Goal: Task Accomplishment & Management: Complete application form

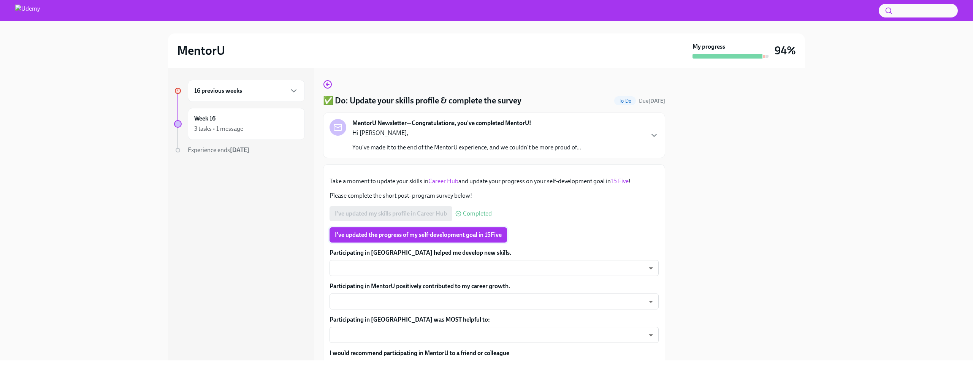
click at [421, 237] on span "I've updated the progress of my self-development goal in 15Five" at bounding box center [418, 235] width 167 height 8
click at [465, 268] on body "MentorU My progress 94% 16 previous weeks Week 16 3 tasks • 1 message Experienc…" at bounding box center [486, 213] width 973 height 426
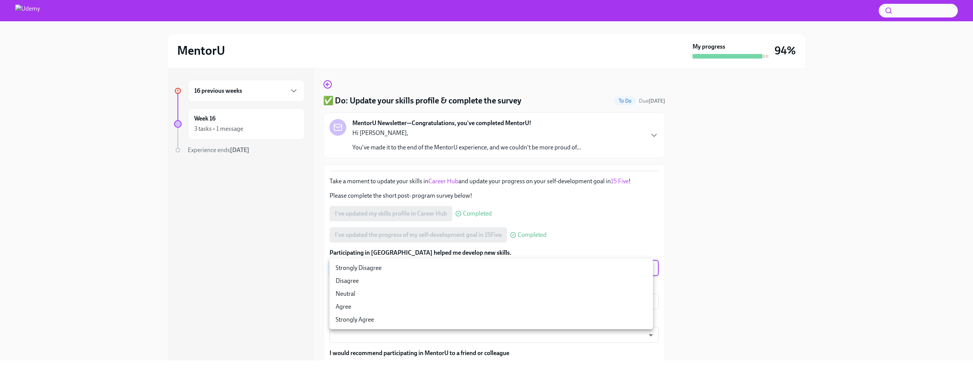
click at [457, 320] on li "Strongly Agree" at bounding box center [490, 319] width 323 height 13
type input "Rq6Pw72O-"
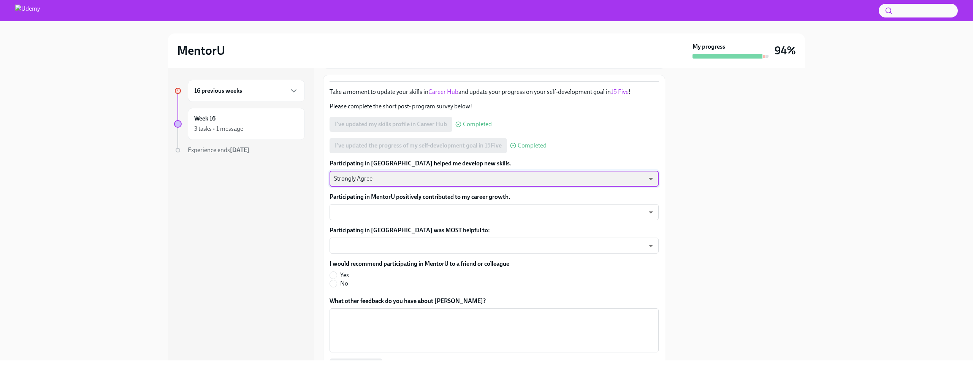
scroll to position [111, 0]
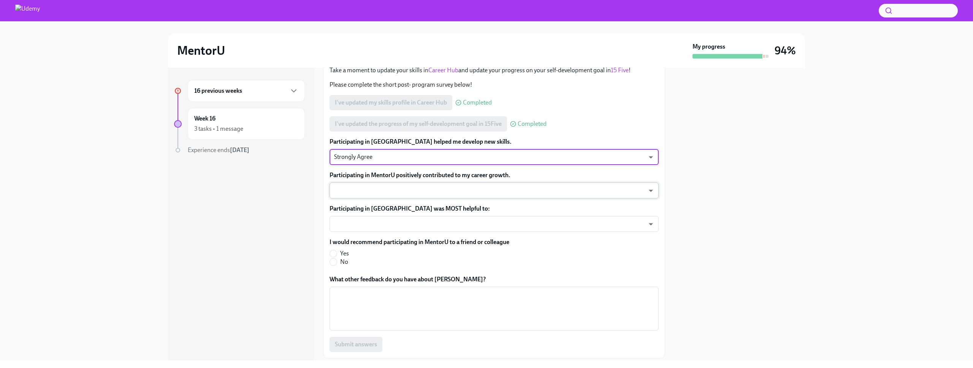
click at [550, 187] on body "MentorU My progress 94% 16 previous weeks Week 16 3 tasks • 1 message Experienc…" at bounding box center [486, 213] width 973 height 426
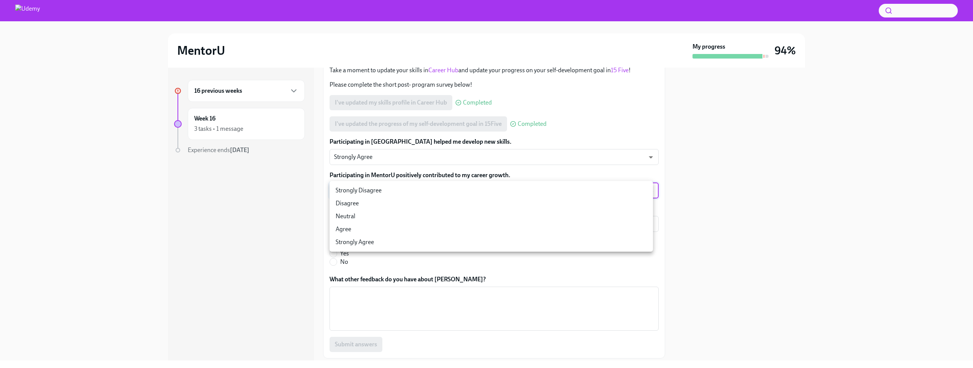
click at [545, 246] on li "Strongly Agree" at bounding box center [490, 242] width 323 height 13
type input "uAFEFZ6YV"
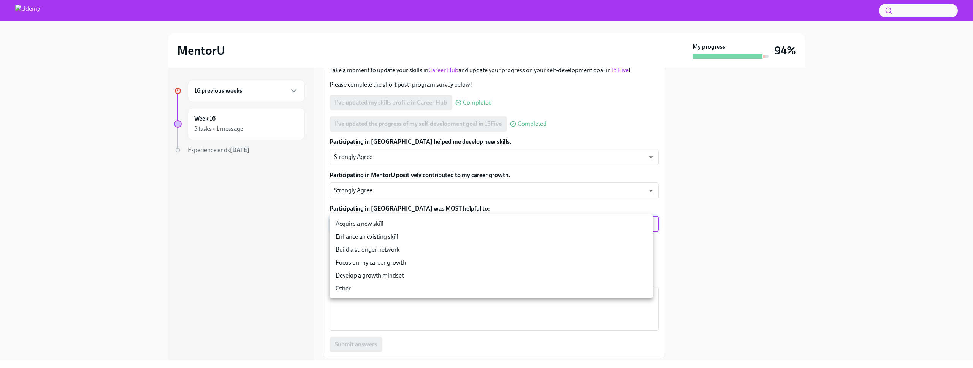
click at [535, 230] on body "MentorU My progress 94% 16 previous weeks Week 16 3 tasks • 1 message Experienc…" at bounding box center [486, 213] width 973 height 426
click at [497, 263] on li "Focus on my career growth" at bounding box center [490, 262] width 323 height 13
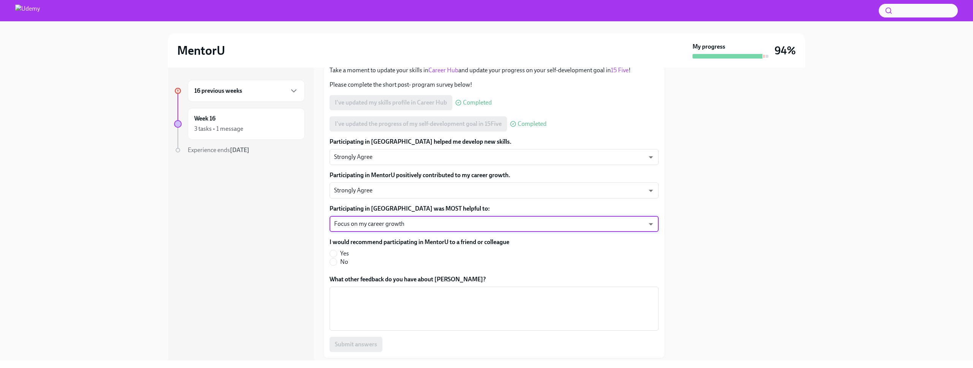
click at [388, 218] on body "MentorU My progress 94% 16 previous weeks Week 16 3 tasks • 1 message Experienc…" at bounding box center [486, 213] width 973 height 426
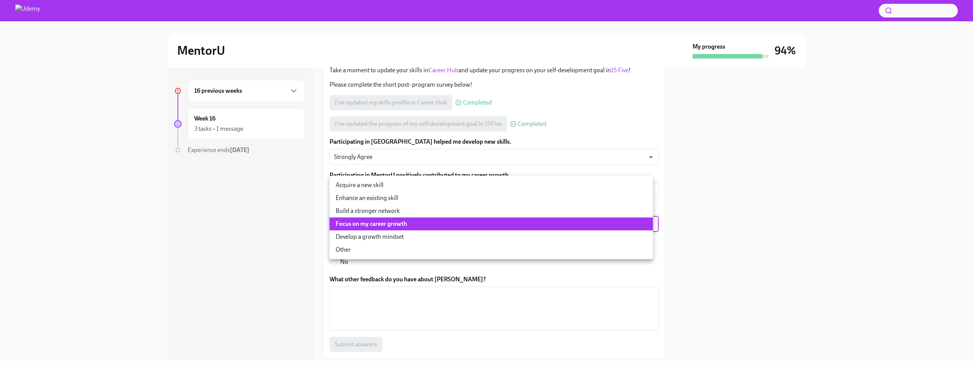
click at [382, 236] on li "Develop a growth mindset" at bounding box center [490, 236] width 323 height 13
type input "JisVoFotk"
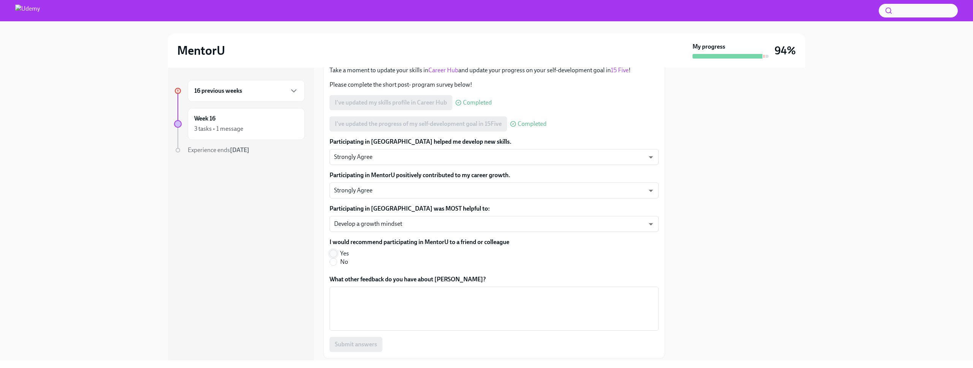
click at [335, 253] on input "Yes" at bounding box center [333, 253] width 7 height 7
radio input "true"
click at [389, 337] on div "Submit answers" at bounding box center [493, 344] width 329 height 15
click at [389, 328] on div "x ​" at bounding box center [493, 309] width 329 height 44
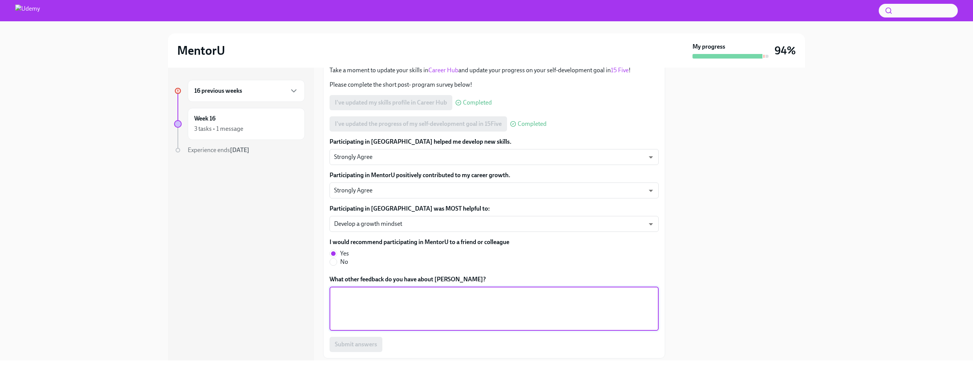
click at [401, 310] on textarea "What other feedback do you have about [PERSON_NAME]?" at bounding box center [494, 308] width 320 height 36
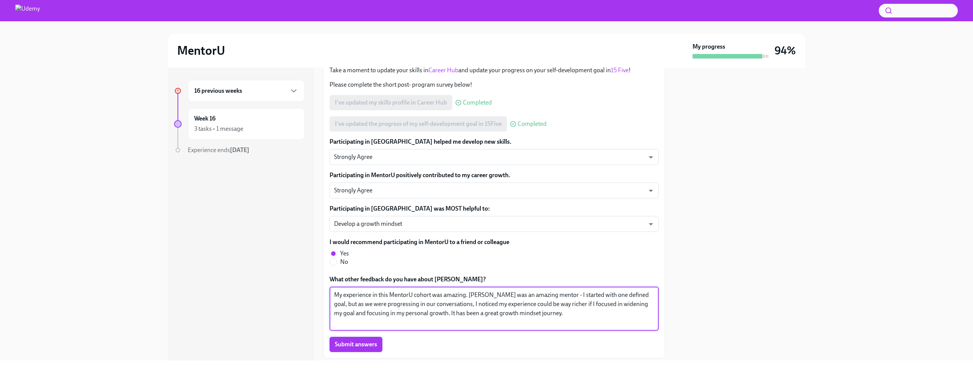
type textarea "My experience in this MentorU cohort was amazing. [PERSON_NAME] was an amazing …"
click at [351, 341] on span "Submit answers" at bounding box center [356, 344] width 42 height 8
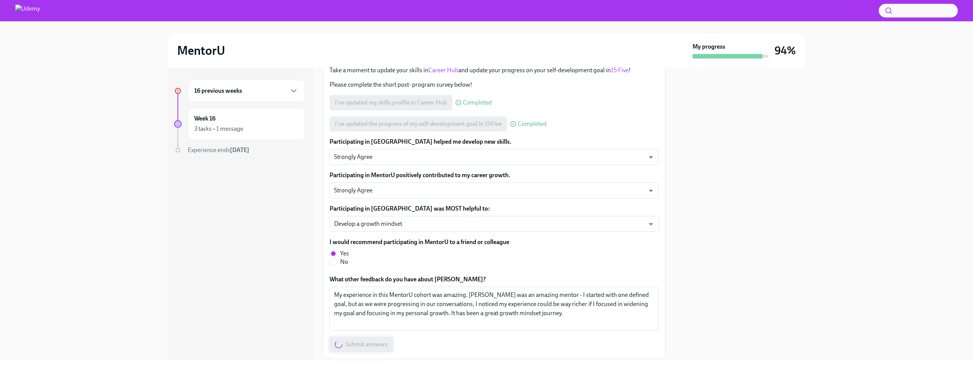
click at [351, 341] on div "Submit answers" at bounding box center [493, 344] width 329 height 15
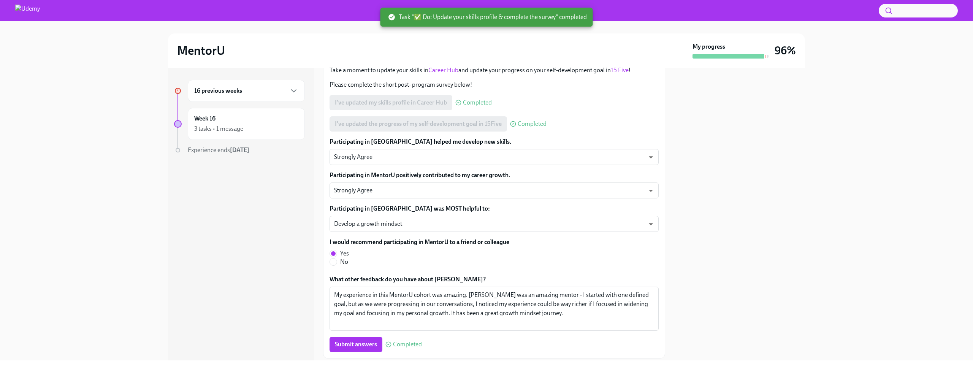
click at [275, 85] on div "16 previous weeks" at bounding box center [246, 91] width 117 height 22
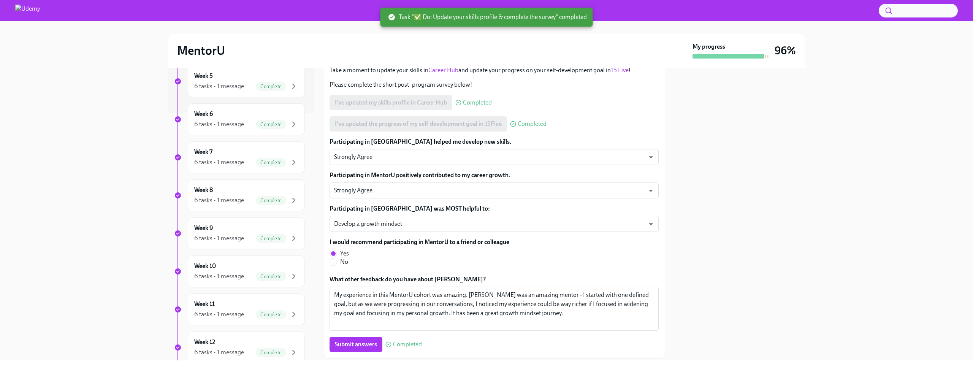
scroll to position [447, 0]
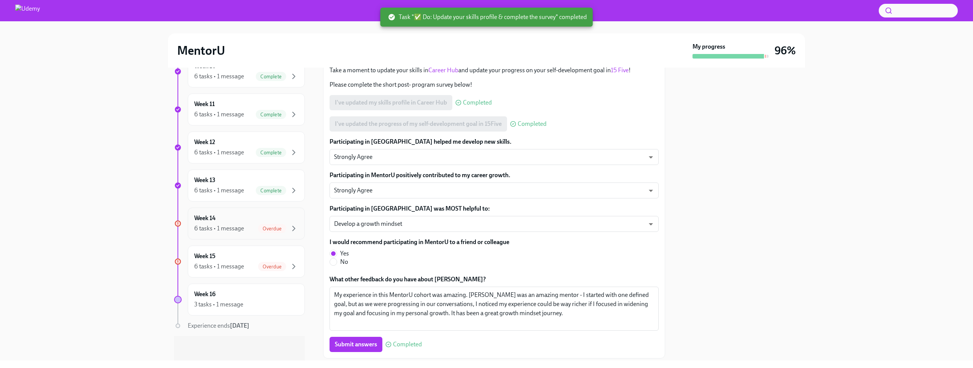
click at [248, 218] on div "Week 14 6 tasks • 1 message Overdue" at bounding box center [246, 223] width 104 height 19
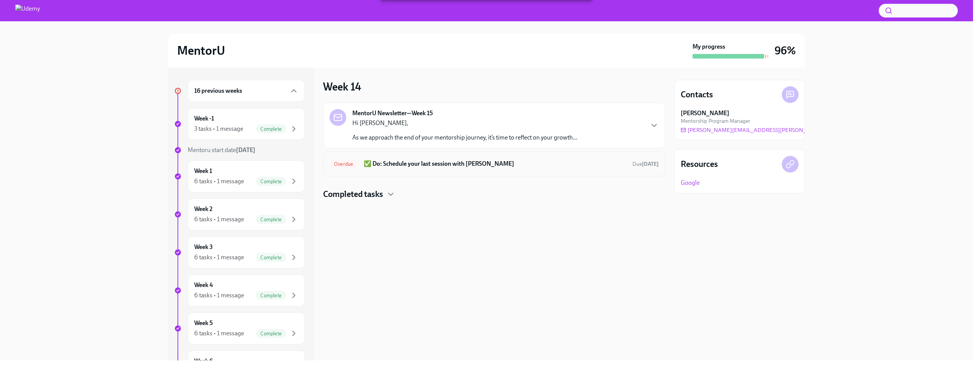
click at [447, 167] on h6 "✅ Do: Schedule your last session with [PERSON_NAME]" at bounding box center [495, 164] width 263 height 8
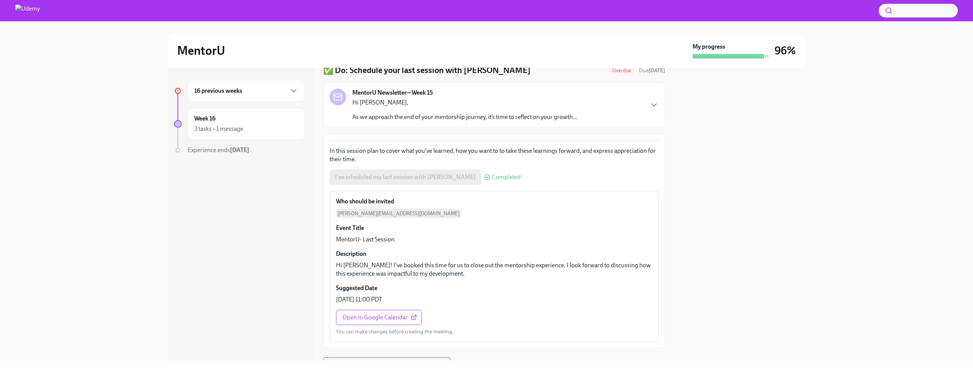
scroll to position [12, 0]
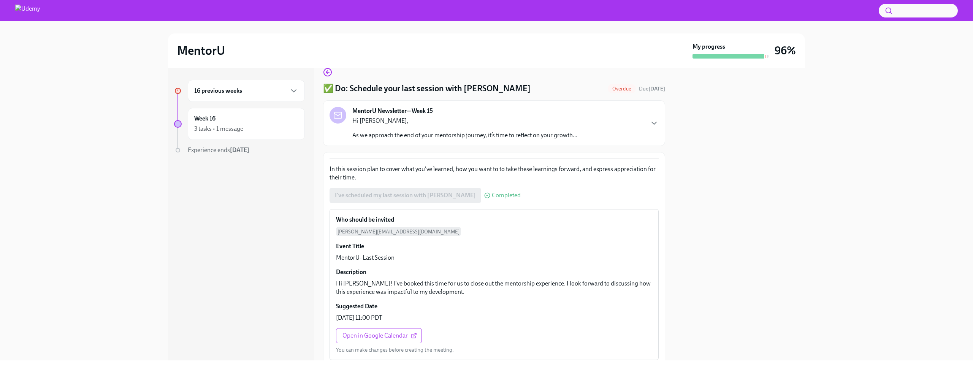
click at [508, 131] on p "As we approach the end of your mentorship journey, it’s time to reflect on your…" at bounding box center [464, 135] width 225 height 8
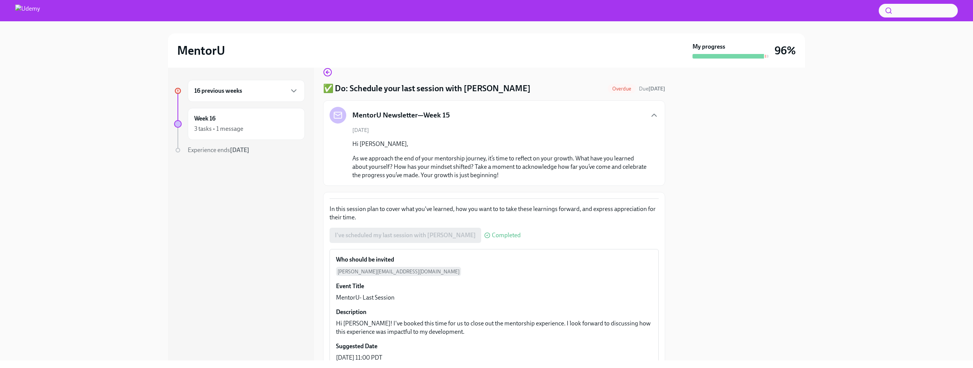
click at [492, 236] on span "Completed" at bounding box center [506, 235] width 29 height 6
click at [437, 232] on div "I've scheduled my last session with [PERSON_NAME] Completed" at bounding box center [424, 235] width 191 height 15
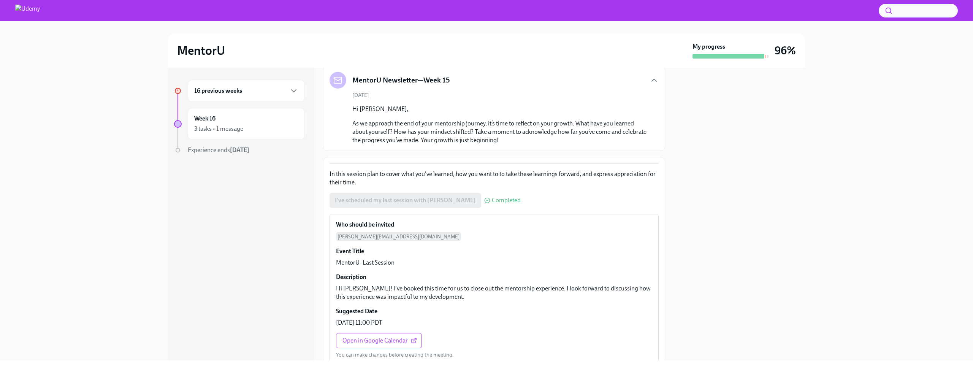
scroll to position [107, 0]
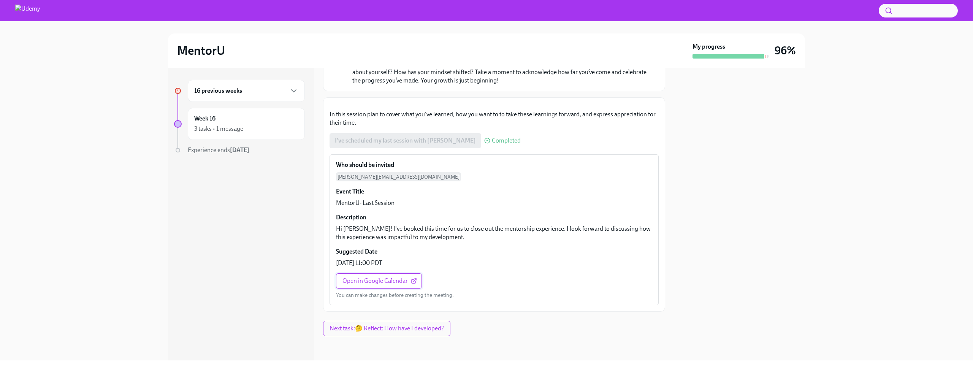
click at [412, 276] on link "Open in Google Calendar" at bounding box center [379, 280] width 86 height 15
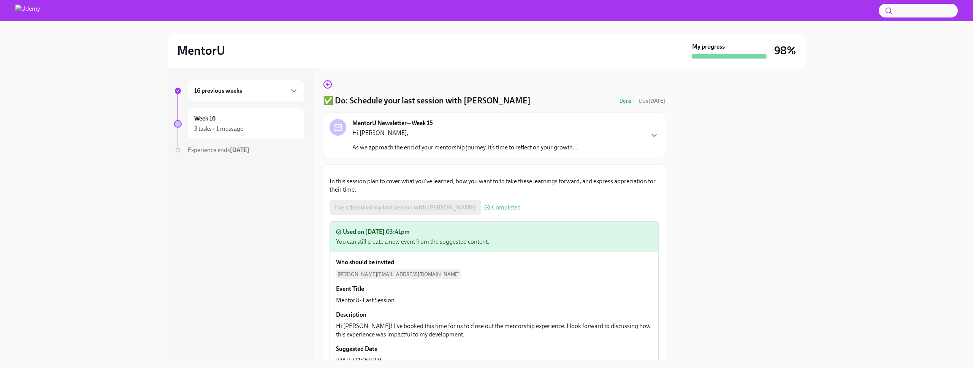
click at [277, 87] on div "16 previous weeks" at bounding box center [246, 90] width 104 height 9
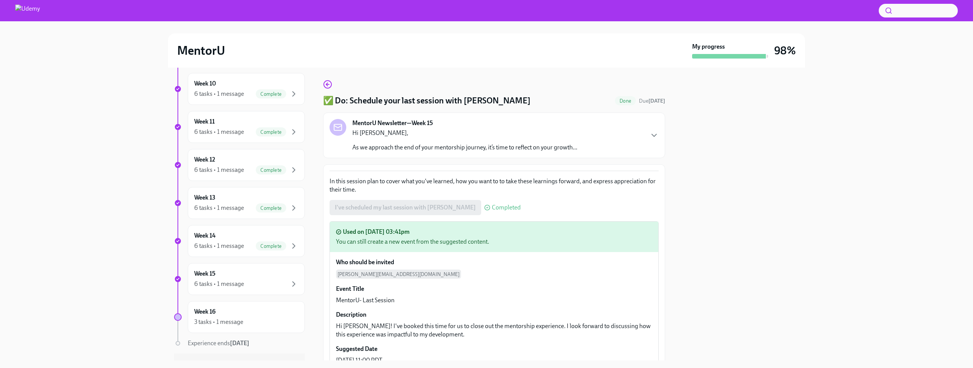
scroll to position [447, 0]
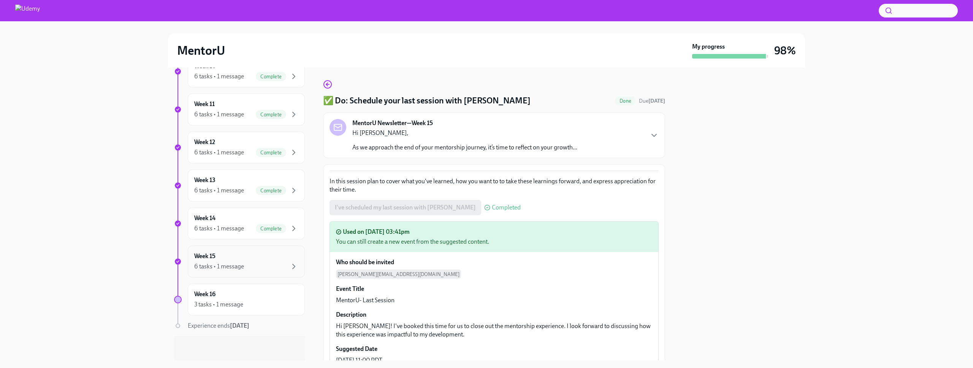
click at [266, 274] on div "Week 15 6 tasks • 1 message" at bounding box center [246, 261] width 117 height 32
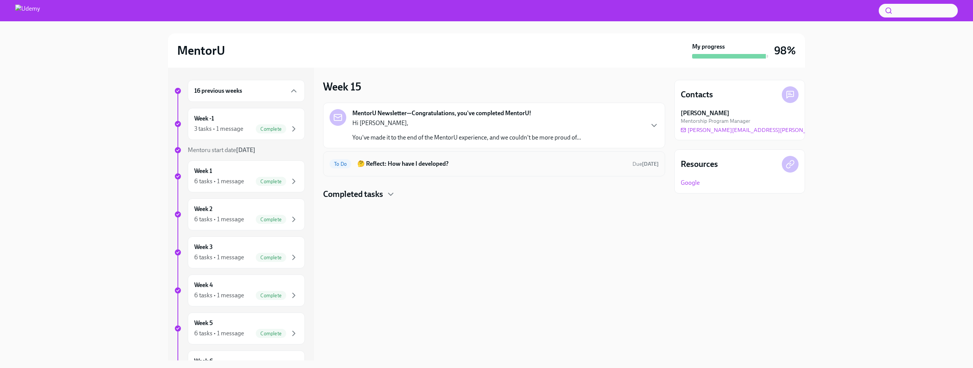
click at [535, 165] on h6 "🤔 Reflect: How have I developed?" at bounding box center [491, 164] width 269 height 8
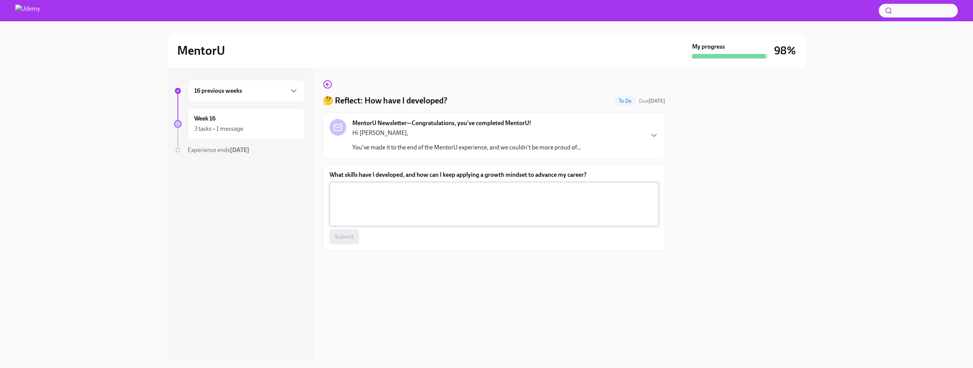
click at [506, 193] on textarea "What skills have I developed, and how can I keep applying a growth mindset to a…" at bounding box center [494, 204] width 320 height 36
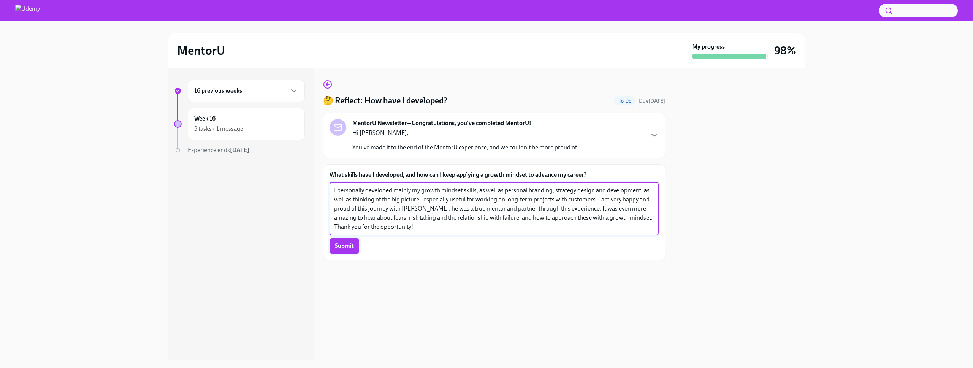
type textarea "I personally developed mainly my growth mindset skills, as well as personal bra…"
click at [351, 244] on span "Submit" at bounding box center [344, 246] width 19 height 8
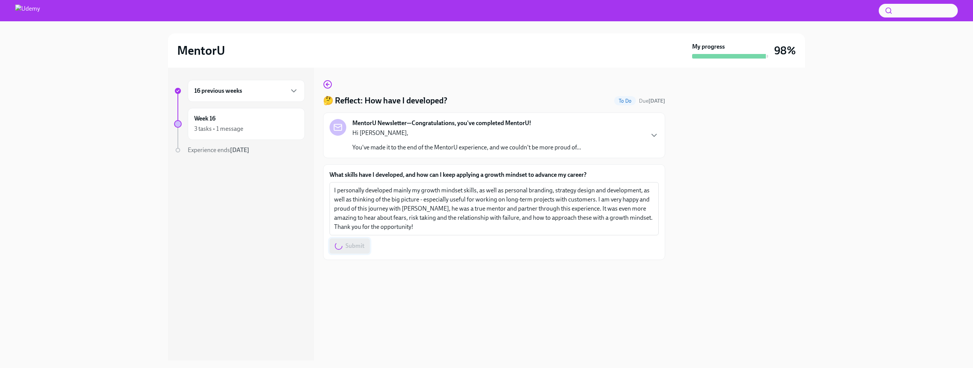
click at [351, 244] on div "Submit" at bounding box center [493, 245] width 329 height 15
